Goal: Task Accomplishment & Management: Manage account settings

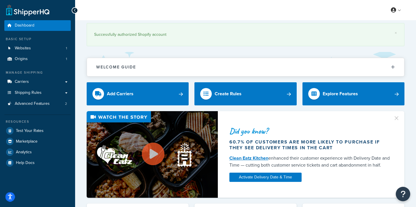
click at [9, 196] on icon "Open accessiBe: accessibility options, statement and help" at bounding box center [10, 197] width 5 height 6
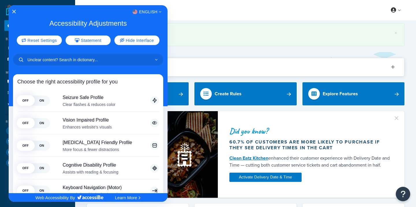
click at [14, 14] on div "English" at bounding box center [88, 12] width 159 height 8
click at [12, 12] on icon "Close Accessibility Interface" at bounding box center [14, 12] width 4 height 4
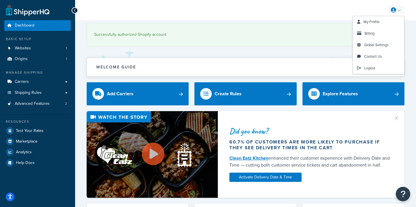
click at [400, 10] on link at bounding box center [396, 10] width 16 height 9
click at [384, 21] on link "My Profile" at bounding box center [377, 22] width 51 height 12
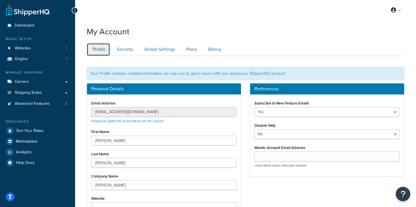
click at [101, 50] on link "Profile" at bounding box center [98, 49] width 23 height 13
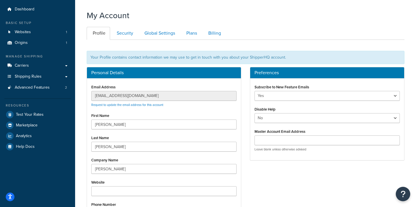
scroll to position [5, 0]
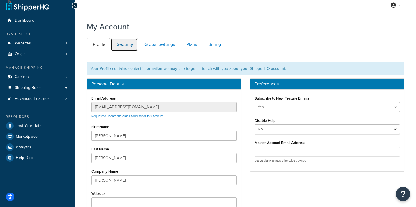
click at [123, 42] on link "Security" at bounding box center [124, 44] width 27 height 13
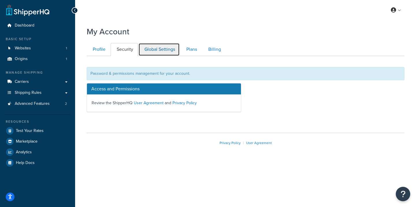
click at [159, 53] on link "Global Settings" at bounding box center [158, 49] width 41 height 13
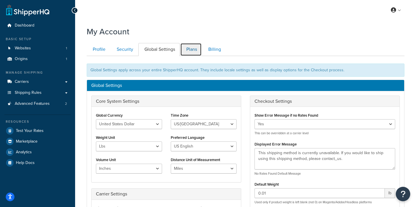
click at [193, 48] on link "Plans" at bounding box center [190, 49] width 21 height 13
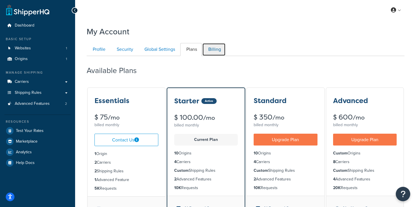
click at [212, 48] on link "Billing" at bounding box center [213, 49] width 23 height 13
